Goal: Transaction & Acquisition: Purchase product/service

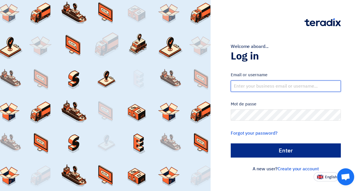
type input "[EMAIL_ADDRESS][DOMAIN_NAME]"
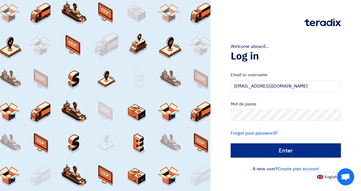
click at [269, 146] on input "الدخول" at bounding box center [286, 151] width 110 height 14
type input "Sign in"
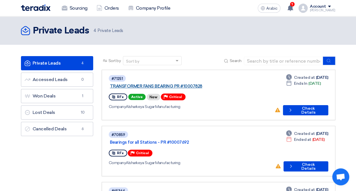
click at [187, 84] on link "TRANSFORMER FANS BEARING PR #10007828" at bounding box center [181, 86] width 142 height 5
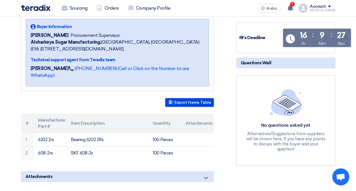
scroll to position [85, 0]
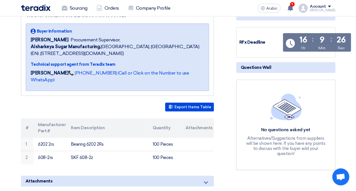
click at [287, 111] on img at bounding box center [286, 107] width 32 height 27
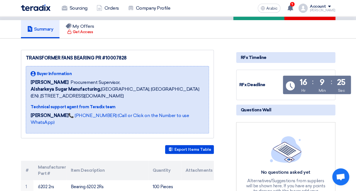
scroll to position [0, 0]
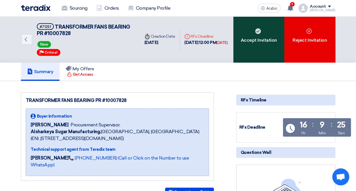
click at [265, 50] on div "Accept Invitation" at bounding box center [259, 39] width 51 height 46
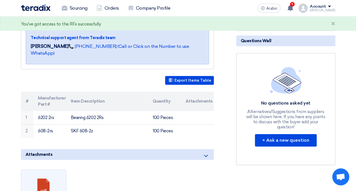
scroll to position [113, 0]
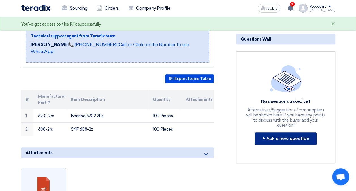
click at [289, 132] on button "+ Ask a new question" at bounding box center [286, 138] width 62 height 12
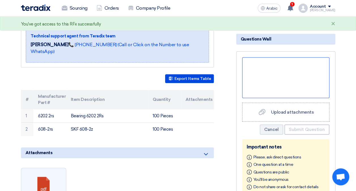
click at [273, 81] on div at bounding box center [285, 77] width 87 height 41
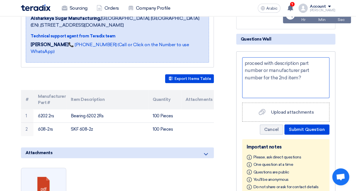
click at [275, 61] on div "proceed with description part number or manufacturer part number for the 2nd it…" at bounding box center [285, 77] width 87 height 41
click at [296, 82] on div "proceed with item description part number or manufacturer part number for the 2…" at bounding box center [285, 77] width 87 height 41
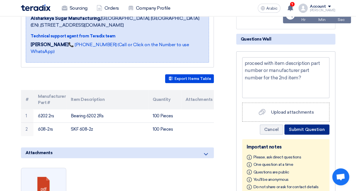
click at [306, 129] on button "Submit Question" at bounding box center [307, 130] width 45 height 10
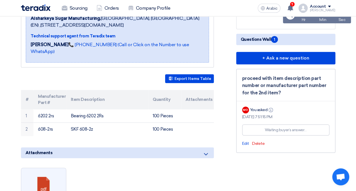
scroll to position [142, 0]
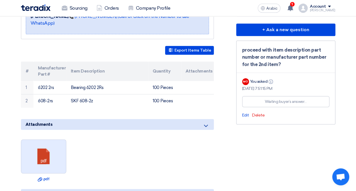
click at [39, 145] on link at bounding box center [43, 157] width 45 height 34
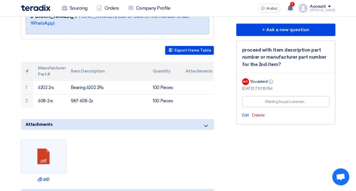
click at [45, 177] on font "Download file .pdf" at bounding box center [44, 179] width 12 height 4
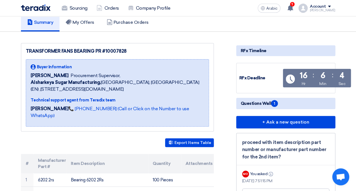
scroll to position [0, 0]
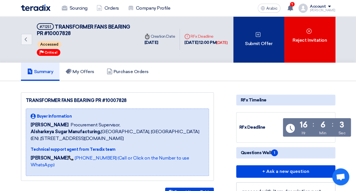
click at [253, 38] on div "Submit Offer" at bounding box center [259, 39] width 51 height 46
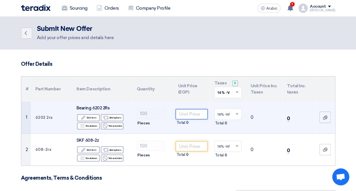
click at [192, 115] on input "number" at bounding box center [192, 114] width 32 height 10
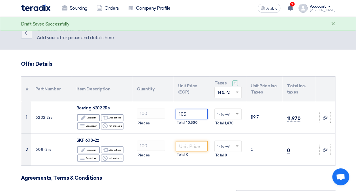
type input "105"
click at [230, 177] on h3 "Agreements, Terms & Conditions" at bounding box center [178, 178] width 315 height 6
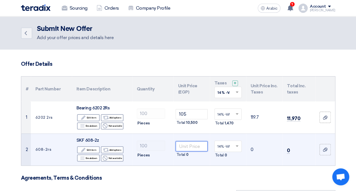
click at [182, 147] on input "number" at bounding box center [192, 146] width 32 height 10
paste input "79.04"
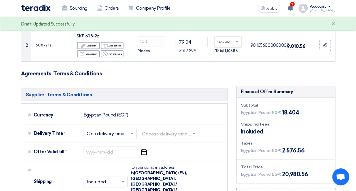
scroll to position [113, 0]
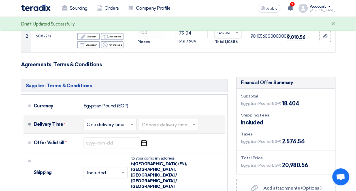
click at [174, 123] on input "text" at bounding box center [169, 125] width 54 height 8
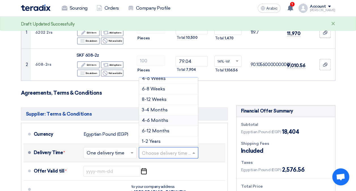
scroll to position [0, 0]
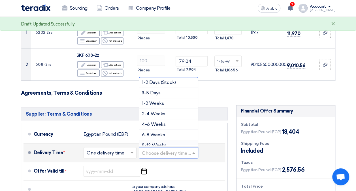
click at [135, 150] on span at bounding box center [132, 153] width 7 height 6
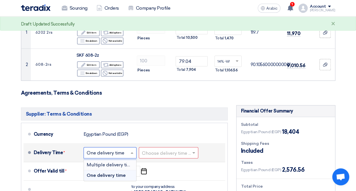
click at [112, 163] on span "Multiple delivery times" at bounding box center [111, 164] width 49 height 5
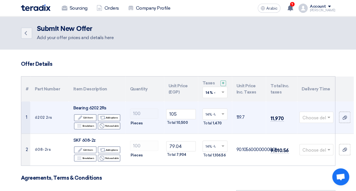
click at [314, 118] on input "text" at bounding box center [314, 117] width 22 height 9
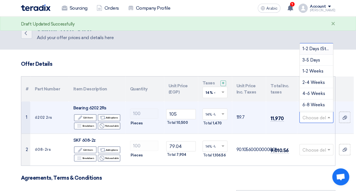
click at [309, 49] on span "1-2 Days (Stock)" at bounding box center [319, 48] width 33 height 5
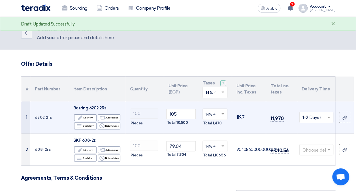
click at [329, 118] on span at bounding box center [329, 117] width 7 height 7
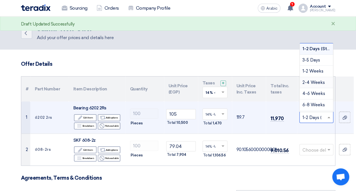
scroll to position [54, 0]
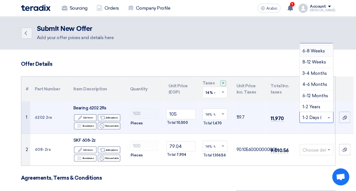
click at [312, 51] on span "6-8 Weeks" at bounding box center [314, 50] width 22 height 5
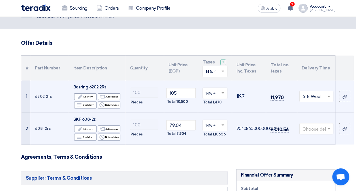
scroll to position [28, 0]
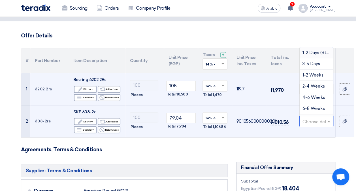
click at [322, 119] on input "text" at bounding box center [314, 121] width 22 height 9
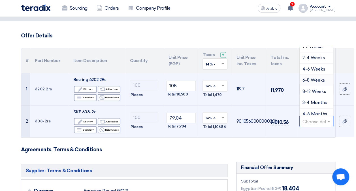
click at [316, 80] on span "6-8 Weeks" at bounding box center [314, 80] width 22 height 5
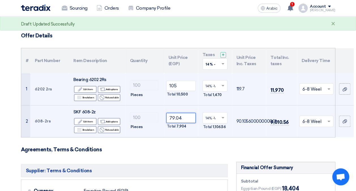
click at [185, 116] on input "79.04" at bounding box center [180, 118] width 29 height 10
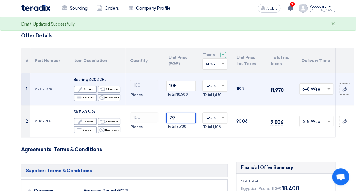
type input "79"
click at [191, 147] on h3 "Agreements, Terms & Conditions" at bounding box center [178, 150] width 315 height 6
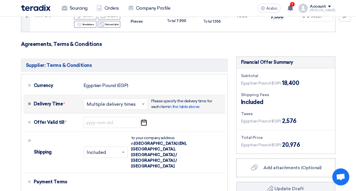
scroll to position [142, 0]
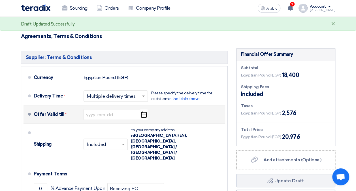
click at [142, 114] on icon "Pick a date" at bounding box center [144, 114] width 8 height 10
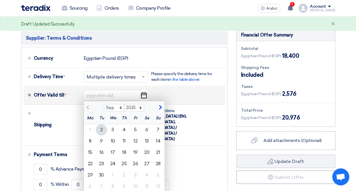
scroll to position [170, 0]
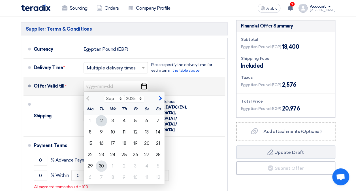
click at [104, 165] on div "30" at bounding box center [101, 166] width 11 height 11
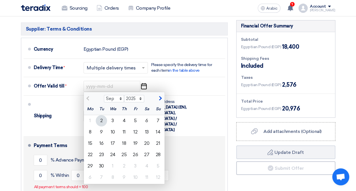
type input "[DATE]"
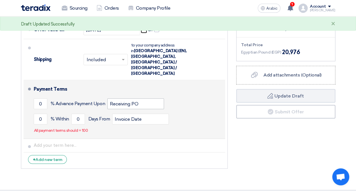
scroll to position [227, 0]
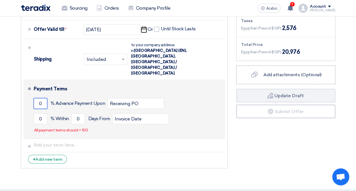
click at [40, 98] on input "0" at bounding box center [41, 103] width 14 height 11
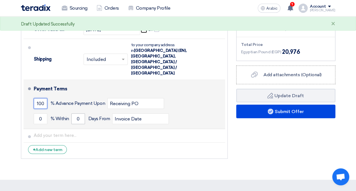
type input "100"
click at [79, 113] on input "0" at bounding box center [78, 118] width 14 height 11
type input "30"
click at [202, 96] on div "100 % Advance Payment Upon Receiving PO" at bounding box center [128, 103] width 189 height 15
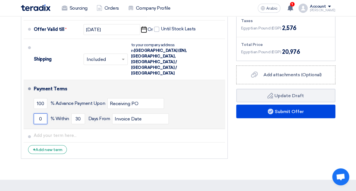
click at [44, 113] on input "0" at bounding box center [41, 118] width 14 height 11
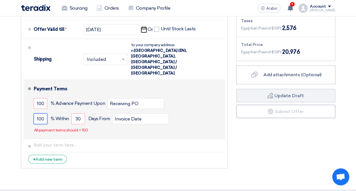
type input "100"
click at [183, 98] on div "100 % Advance Payment Upon Receiving PO" at bounding box center [128, 103] width 189 height 15
click at [44, 98] on input "100" at bounding box center [41, 103] width 14 height 11
type input "1"
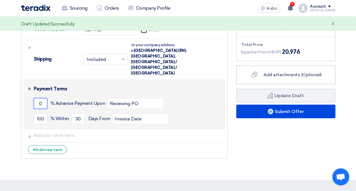
type input "0"
click at [184, 97] on div "0 % Advance Payment Upon Receiving PO" at bounding box center [128, 103] width 189 height 15
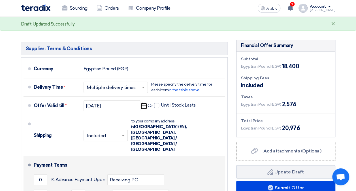
scroll to position [142, 0]
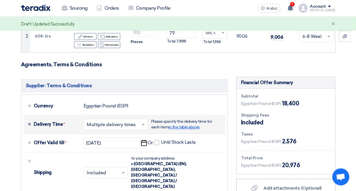
click at [183, 127] on span "in the table above" at bounding box center [184, 127] width 31 height 5
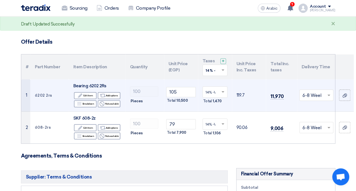
scroll to position [22, 0]
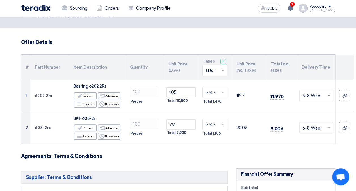
click at [321, 93] on input "text" at bounding box center [314, 96] width 22 height 9
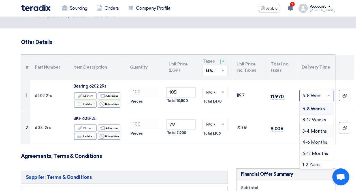
scroll to position [0, 0]
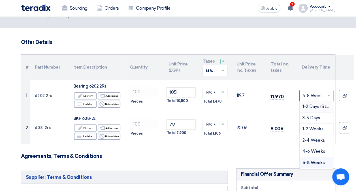
click at [311, 107] on span "1-2 Days (Stock)" at bounding box center [319, 106] width 33 height 5
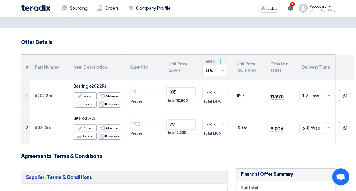
click at [326, 96] on div at bounding box center [316, 95] width 33 height 9
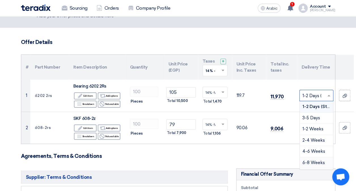
click at [312, 162] on span "6-8 Weeks" at bounding box center [314, 162] width 22 height 5
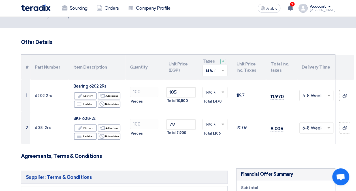
click at [275, 157] on h3 "Agreements, Terms & Conditions" at bounding box center [178, 156] width 315 height 6
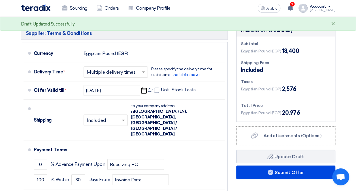
scroll to position [199, 0]
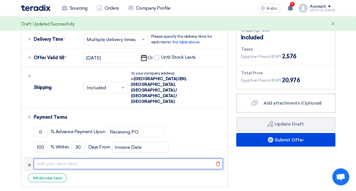
click at [94, 159] on input "text" at bounding box center [128, 164] width 189 height 11
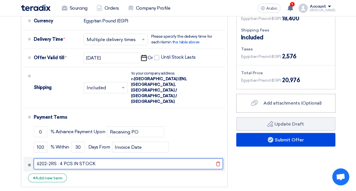
type input "6202-2RS : 4 PCS IN STOCK"
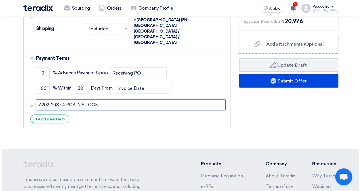
scroll to position [218, 0]
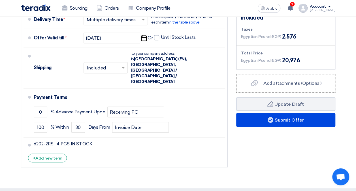
click at [189, 160] on section "Offer Details # Part Number Item Description Quantity Unit Price (EGP) Taxes + …" at bounding box center [178, 9] width 356 height 357
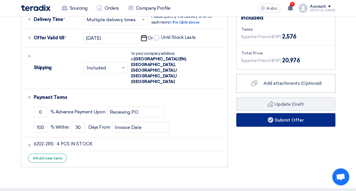
click at [300, 120] on font "Submit Offer" at bounding box center [289, 119] width 29 height 5
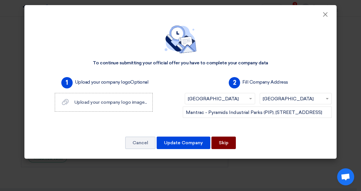
click at [213, 144] on button "Skip" at bounding box center [223, 143] width 24 height 12
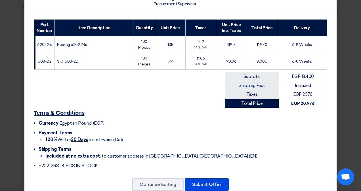
scroll to position [86, 0]
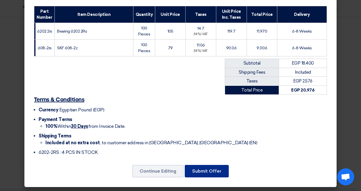
click at [212, 166] on button "Submit Offer" at bounding box center [207, 171] width 44 height 12
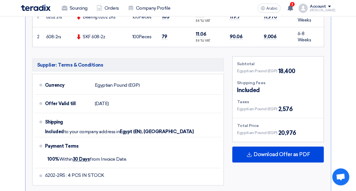
scroll to position [255, 0]
